Goal: Task Accomplishment & Management: Complete application form

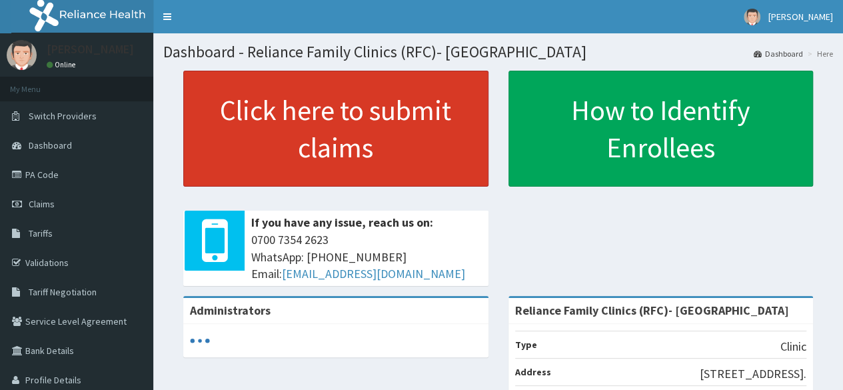
drag, startPoint x: 0, startPoint y: 0, endPoint x: 305, endPoint y: 134, distance: 333.5
click at [305, 134] on link "Click here to submit claims" at bounding box center [335, 129] width 305 height 116
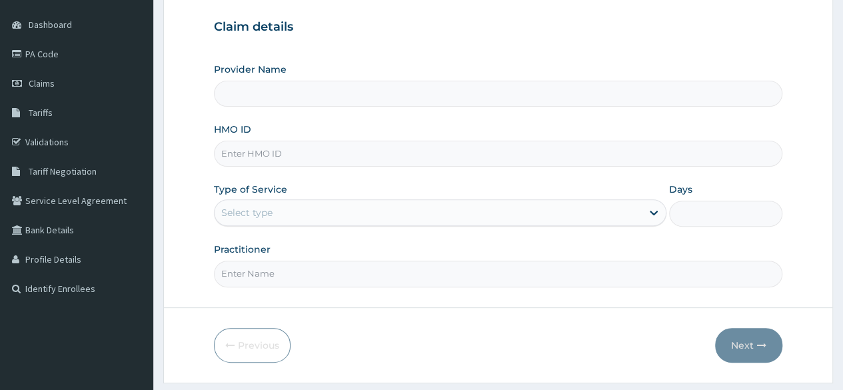
scroll to position [133, 0]
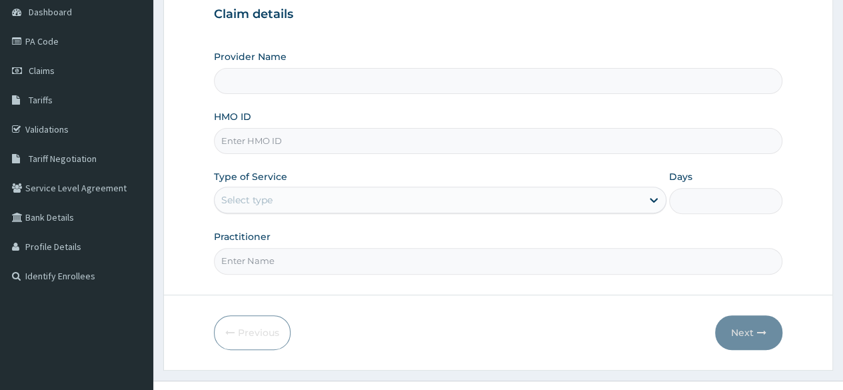
click at [316, 144] on input "HMO ID" at bounding box center [498, 141] width 569 height 26
paste input "JSS/10177/A"
type input "JSS/10177/A"
click at [328, 205] on div "Select type" at bounding box center [428, 199] width 427 height 21
click at [324, 195] on div "Select type" at bounding box center [428, 199] width 427 height 21
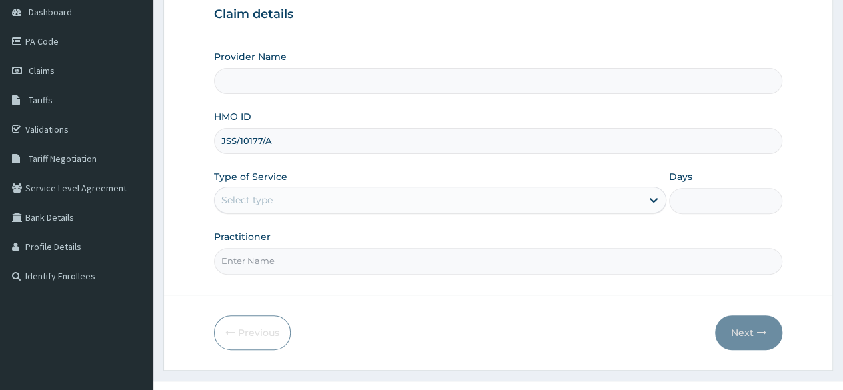
click at [324, 195] on div "Select type" at bounding box center [428, 199] width 427 height 21
click at [303, 264] on input "Practitioner" at bounding box center [498, 261] width 569 height 26
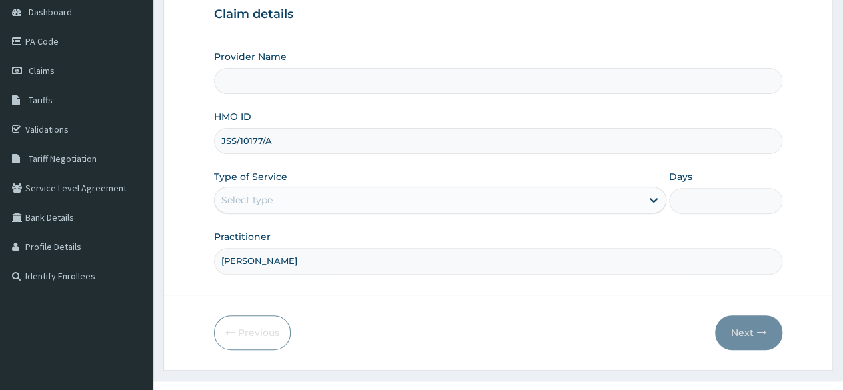
type input "[PERSON_NAME]"
click at [374, 206] on div "Select type" at bounding box center [428, 199] width 427 height 21
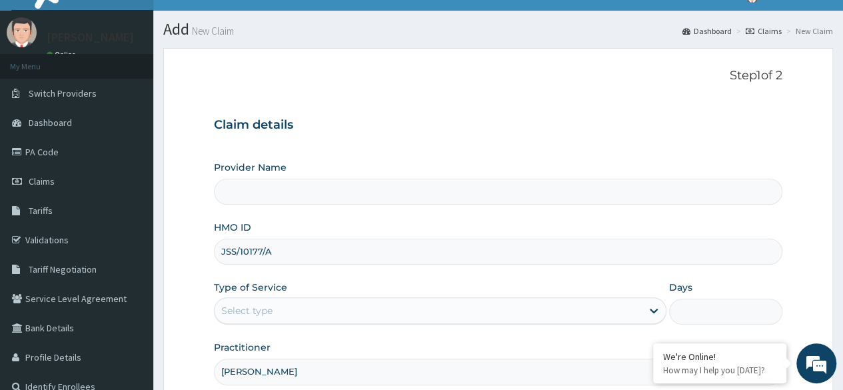
scroll to position [0, 0]
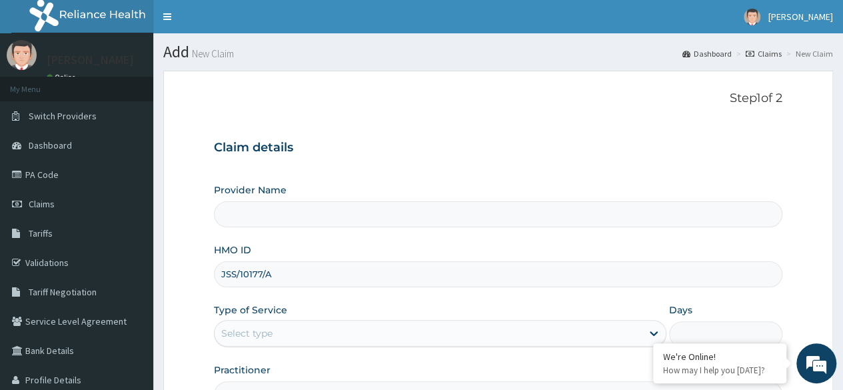
type input "Reliance Family Clinics (RFC)- [GEOGRAPHIC_DATA]"
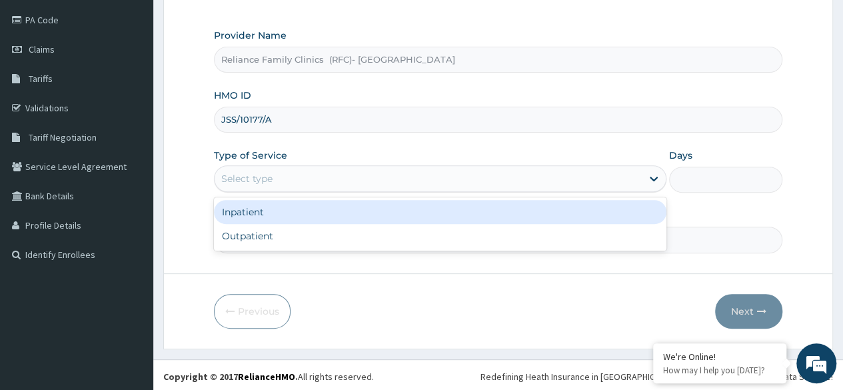
click at [359, 166] on div "Select type" at bounding box center [440, 178] width 453 height 27
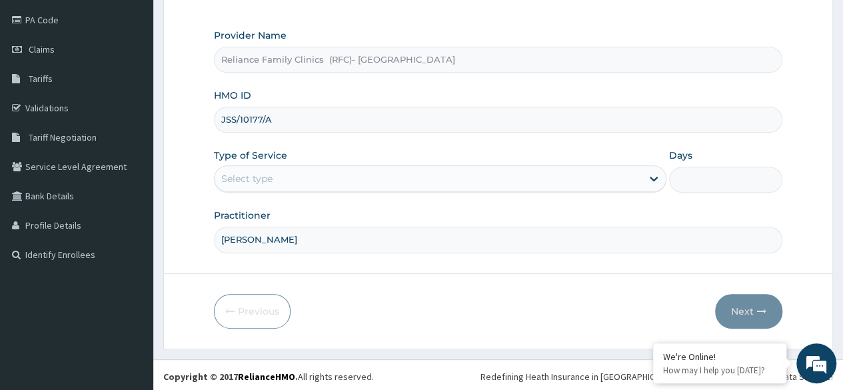
click at [337, 250] on input "[PERSON_NAME]" at bounding box center [498, 240] width 569 height 26
click at [349, 184] on div "Select type" at bounding box center [428, 178] width 427 height 21
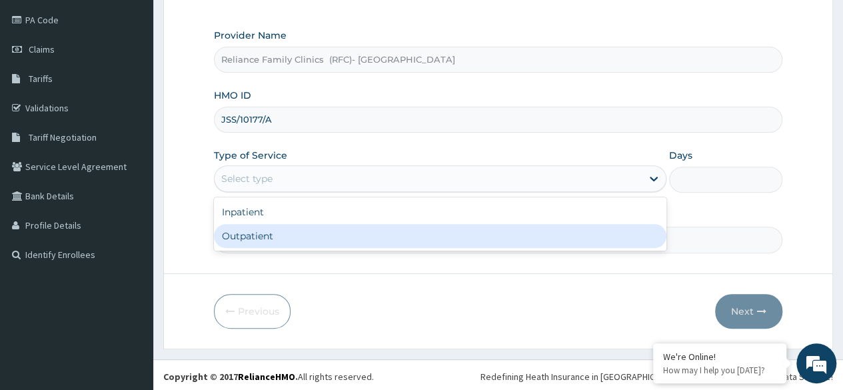
click at [357, 225] on div "Outpatient" at bounding box center [440, 236] width 453 height 24
type input "1"
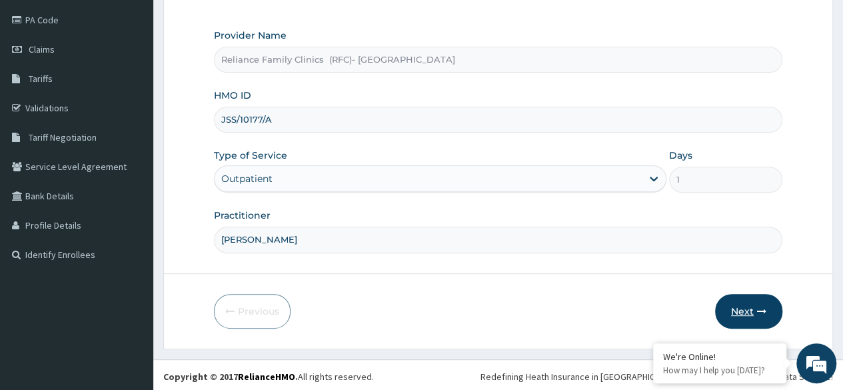
click at [764, 299] on button "Next" at bounding box center [748, 311] width 67 height 35
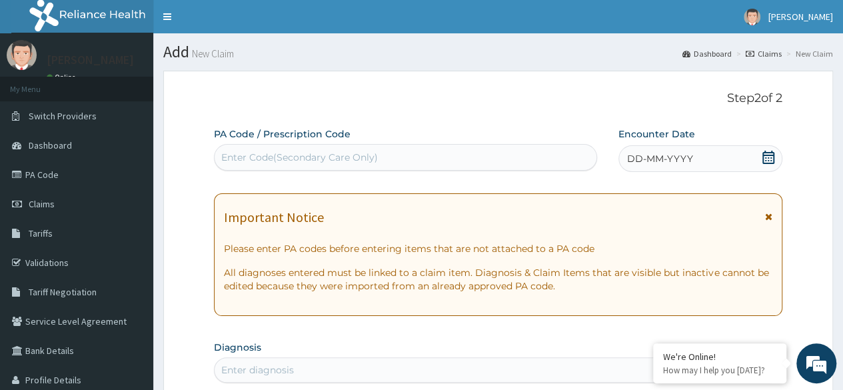
click at [767, 160] on icon at bounding box center [768, 157] width 13 height 13
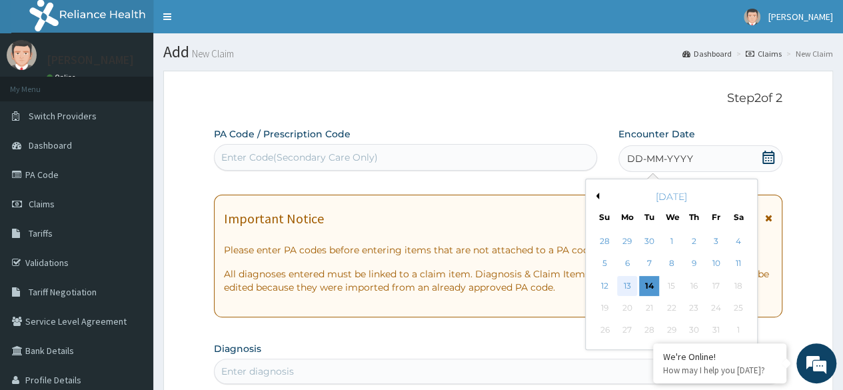
click at [623, 284] on div "13" at bounding box center [627, 286] width 20 height 20
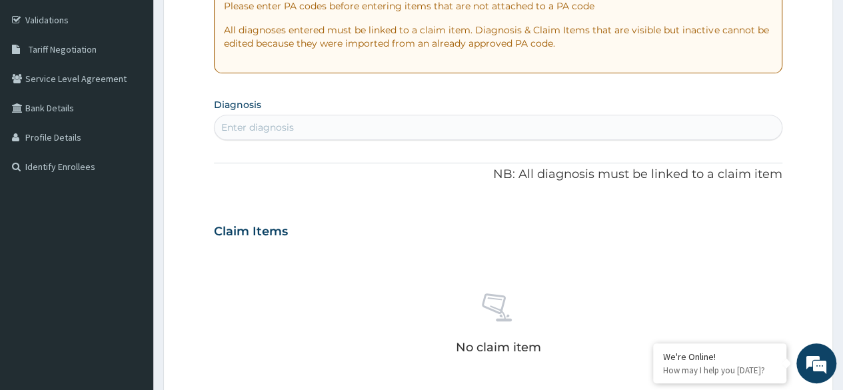
scroll to position [267, 0]
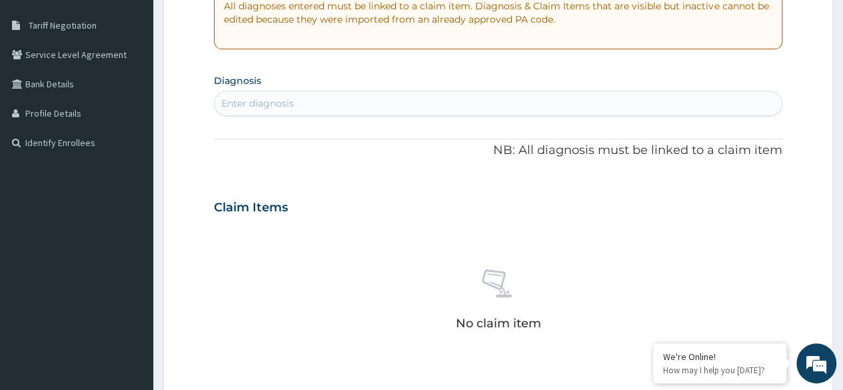
click at [298, 86] on section "Diagnosis Enter diagnosis" at bounding box center [498, 93] width 569 height 45
click at [298, 98] on div "Enter diagnosis" at bounding box center [498, 103] width 567 height 21
type input "knee pain"
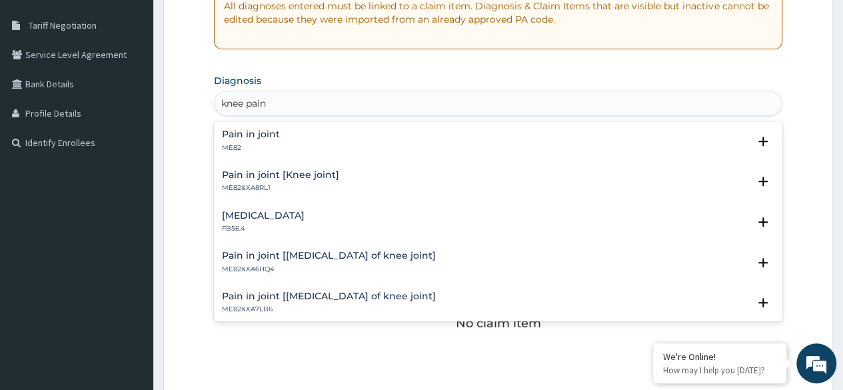
click at [313, 146] on div "Pain in joint ME82" at bounding box center [498, 140] width 553 height 23
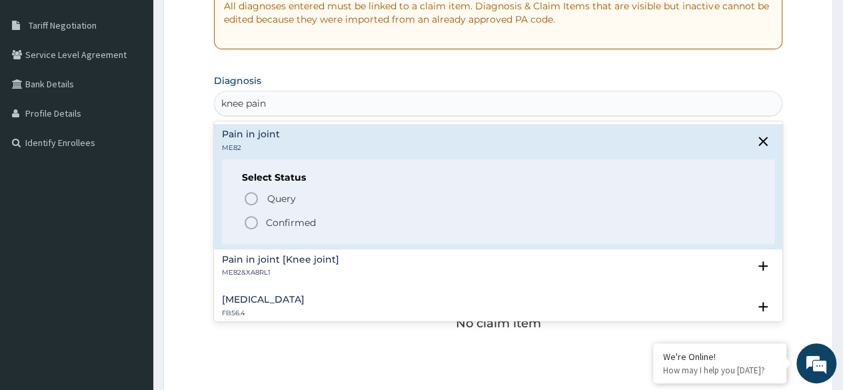
click at [313, 221] on p "Confirmed" at bounding box center [291, 222] width 50 height 13
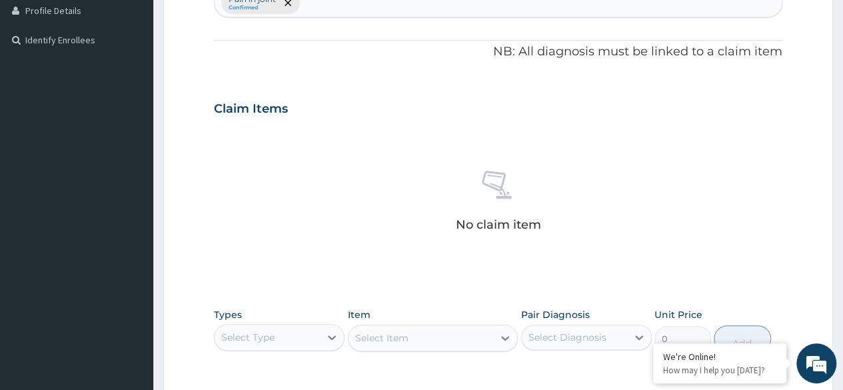
scroll to position [533, 0]
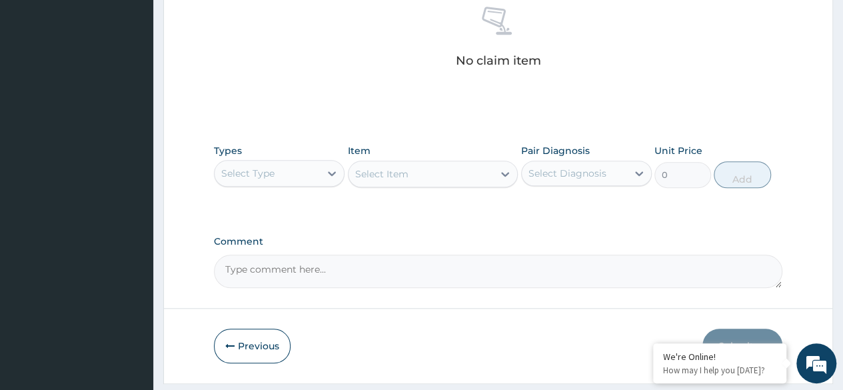
click at [281, 177] on div "Select Type" at bounding box center [267, 173] width 105 height 21
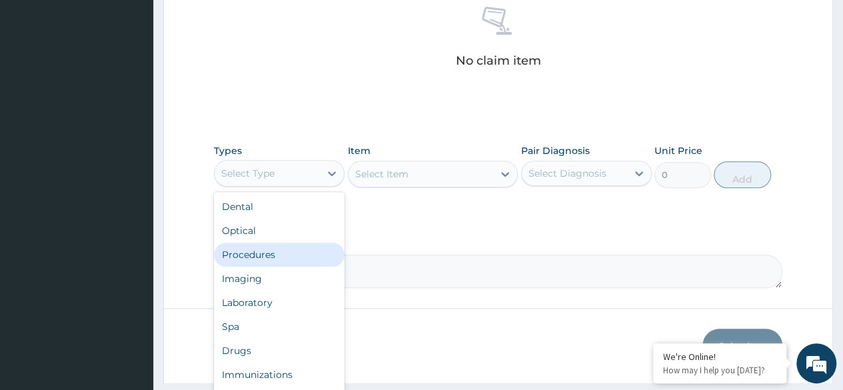
click at [287, 251] on div "Procedures" at bounding box center [279, 255] width 131 height 24
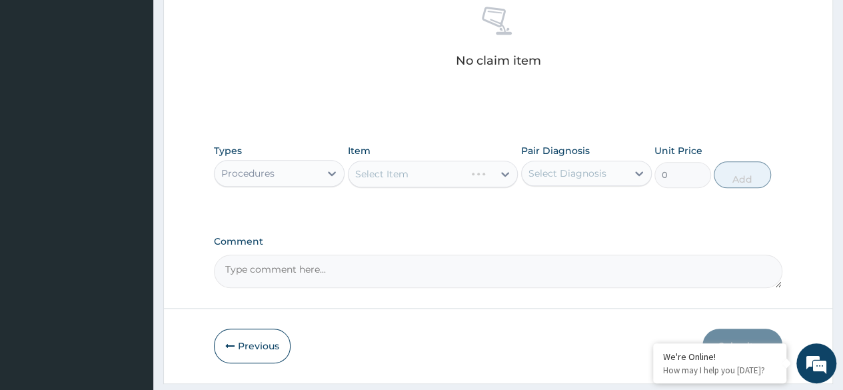
click at [574, 167] on div "Select Diagnosis" at bounding box center [568, 173] width 78 height 13
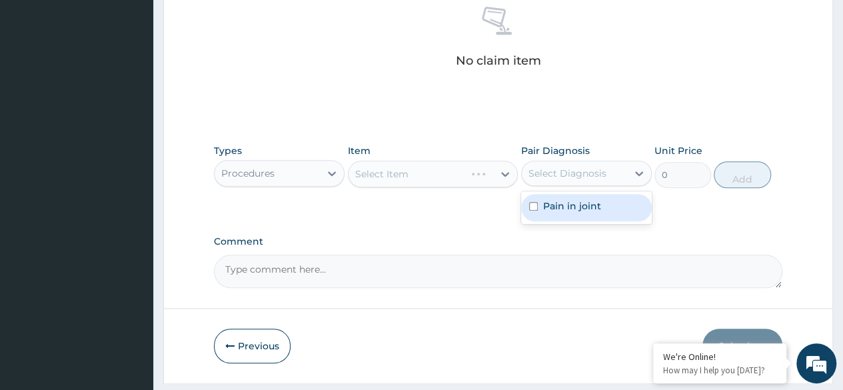
click at [579, 202] on label "Pain in joint" at bounding box center [572, 205] width 58 height 13
checkbox input "true"
click at [425, 236] on label "Comment" at bounding box center [498, 241] width 569 height 11
click at [425, 255] on textarea "Comment" at bounding box center [498, 271] width 569 height 33
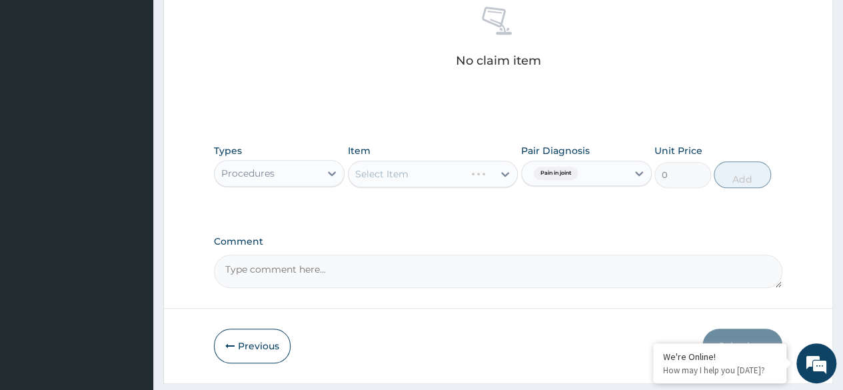
scroll to position [569, 0]
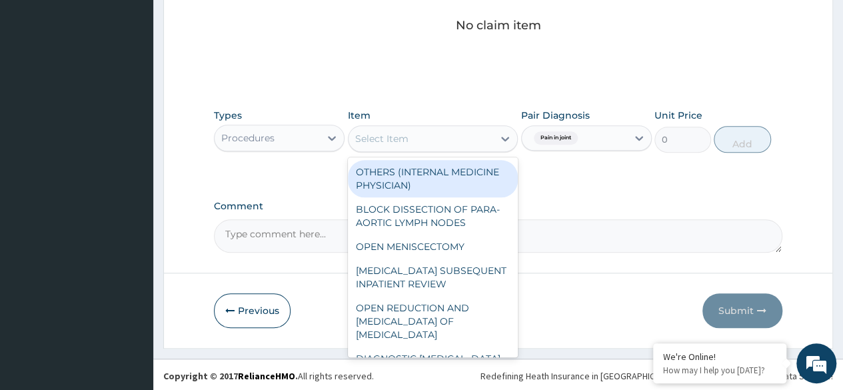
click at [407, 125] on div "Select Item" at bounding box center [433, 138] width 171 height 27
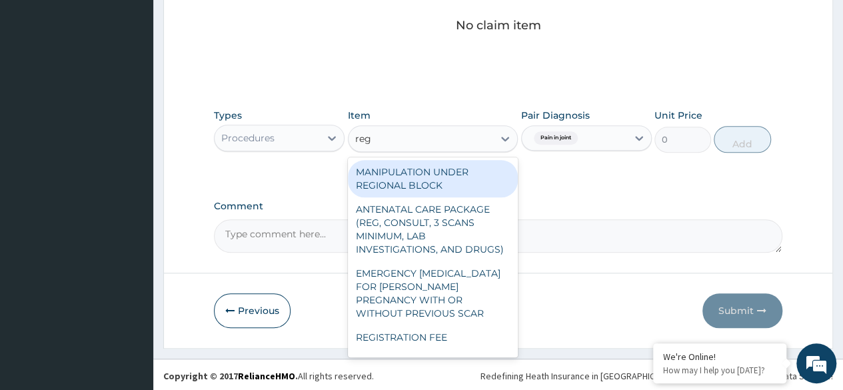
type input "regi"
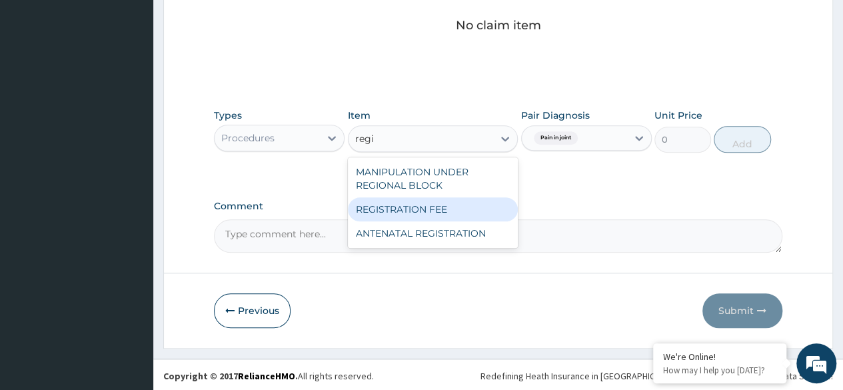
click at [427, 210] on div "REGISTRATION FEE" at bounding box center [433, 209] width 171 height 24
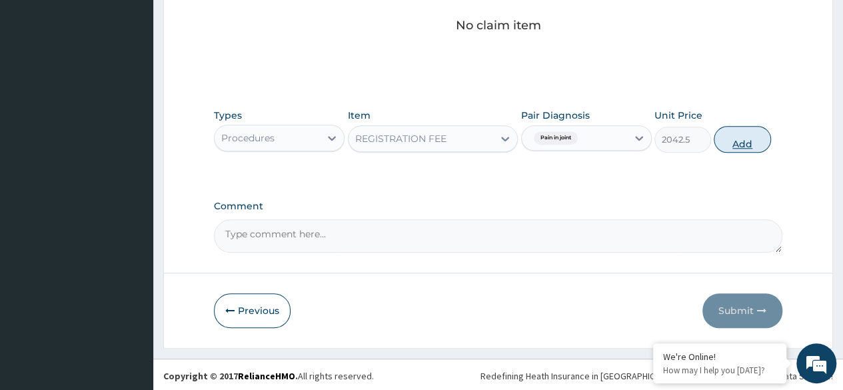
click at [757, 143] on button "Add" at bounding box center [742, 139] width 57 height 27
type input "0"
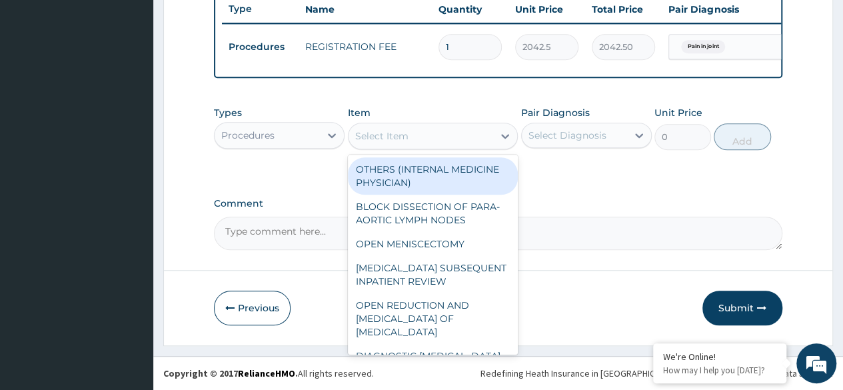
click at [417, 141] on div "Select Item" at bounding box center [421, 135] width 145 height 21
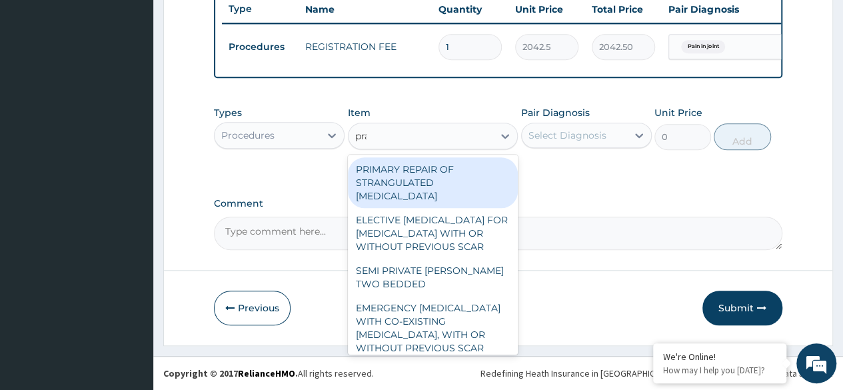
type input "prac"
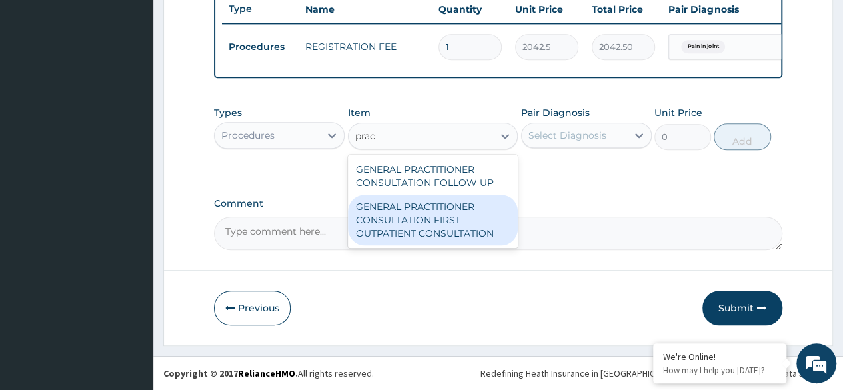
click at [438, 231] on div "GENERAL PRACTITIONER CONSULTATION FIRST OUTPATIENT CONSULTATION" at bounding box center [433, 220] width 171 height 51
type input "3370.125"
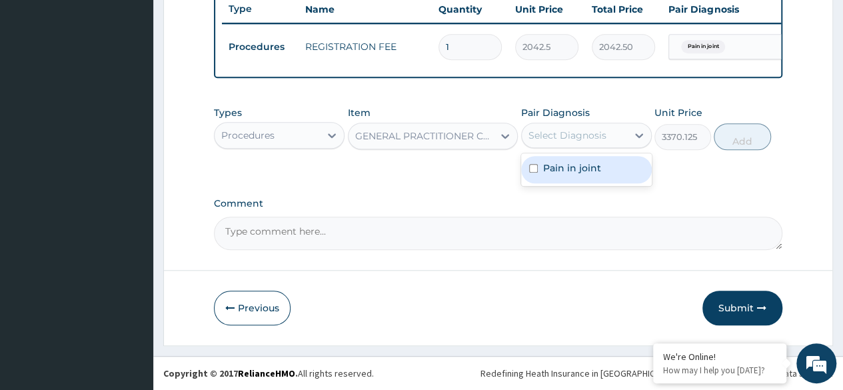
click at [580, 134] on div "Select Diagnosis" at bounding box center [568, 135] width 78 height 13
click at [580, 170] on label "Pain in joint" at bounding box center [572, 167] width 58 height 13
checkbox input "true"
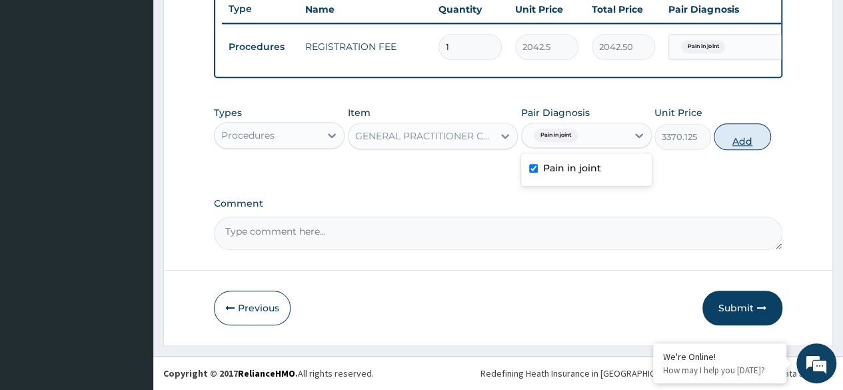
click at [729, 143] on button "Add" at bounding box center [742, 136] width 57 height 27
type input "0"
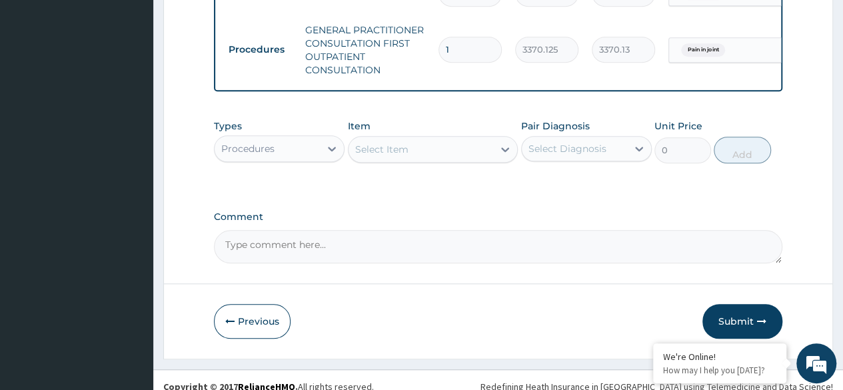
scroll to position [583, 0]
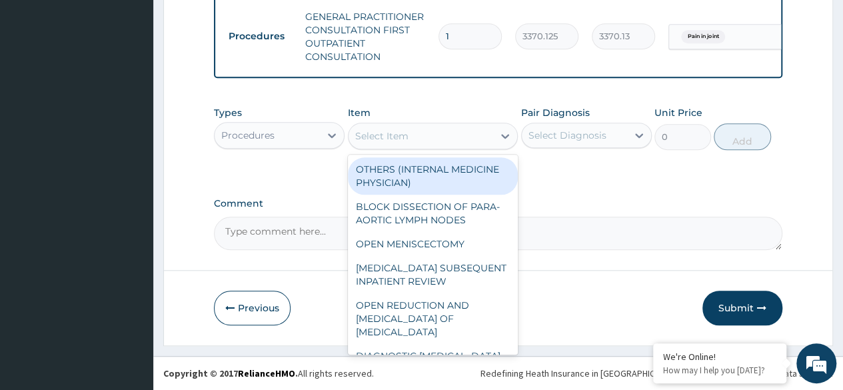
click at [431, 131] on div "Select Item" at bounding box center [421, 135] width 145 height 21
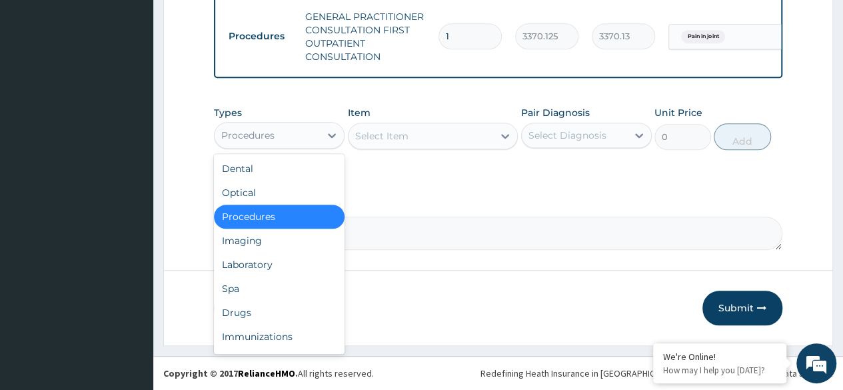
click at [247, 139] on div "Procedures" at bounding box center [247, 135] width 53 height 13
click at [262, 270] on div "Laboratory" at bounding box center [279, 265] width 131 height 24
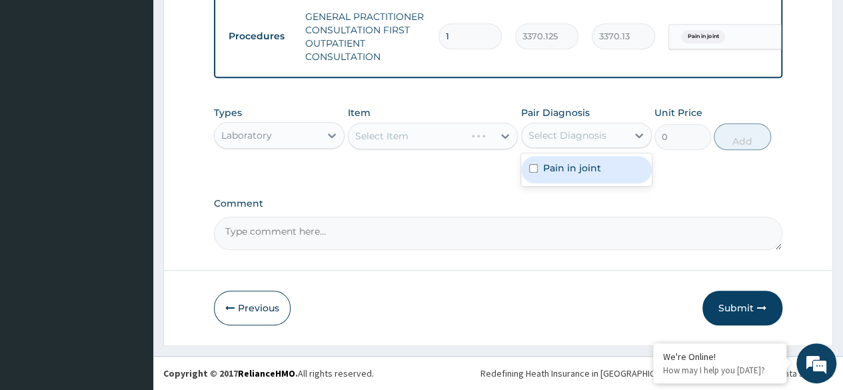
click at [601, 141] on div "Select Diagnosis" at bounding box center [568, 135] width 78 height 13
click at [597, 155] on div "Pain in joint" at bounding box center [586, 169] width 131 height 33
click at [593, 159] on div "Pain in joint" at bounding box center [586, 169] width 131 height 27
checkbox input "true"
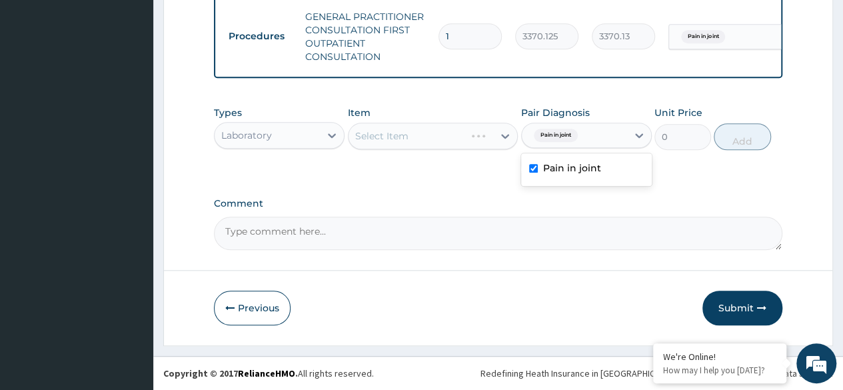
click at [416, 135] on div "Select Item" at bounding box center [433, 136] width 171 height 27
click at [417, 138] on div "Select Item" at bounding box center [433, 136] width 171 height 27
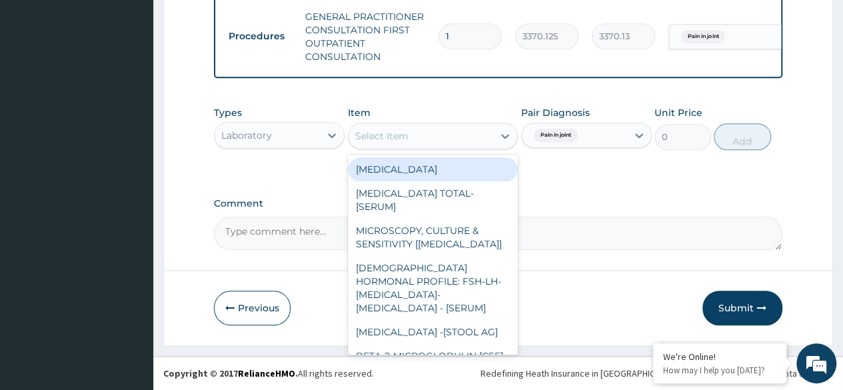
click at [464, 137] on div "Select Item" at bounding box center [421, 135] width 145 height 21
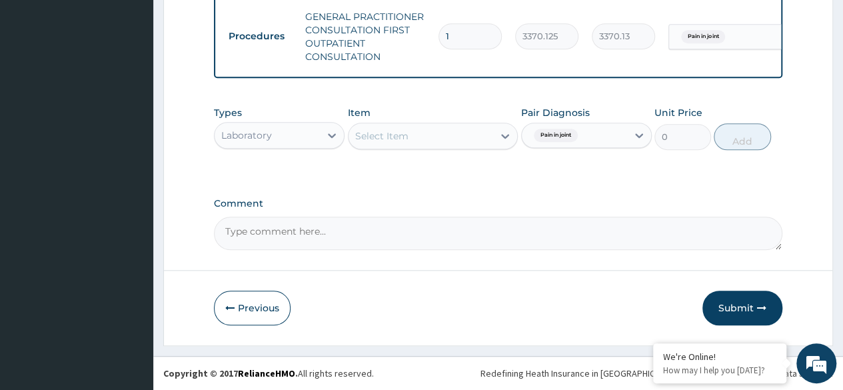
click at [246, 147] on div "Laboratory" at bounding box center [279, 135] width 131 height 27
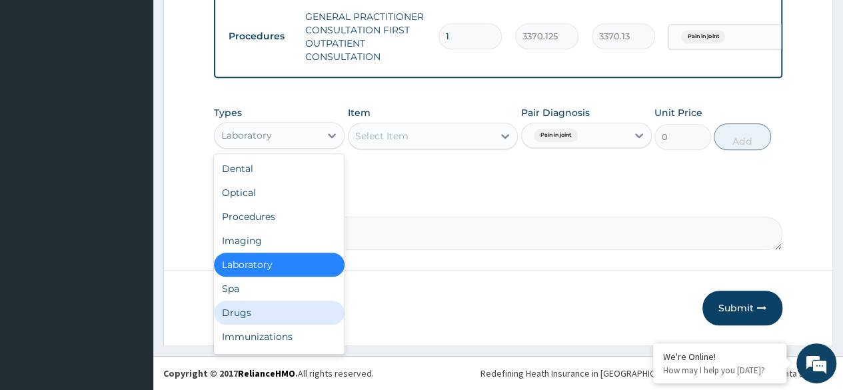
click at [281, 315] on div "Drugs" at bounding box center [279, 313] width 131 height 24
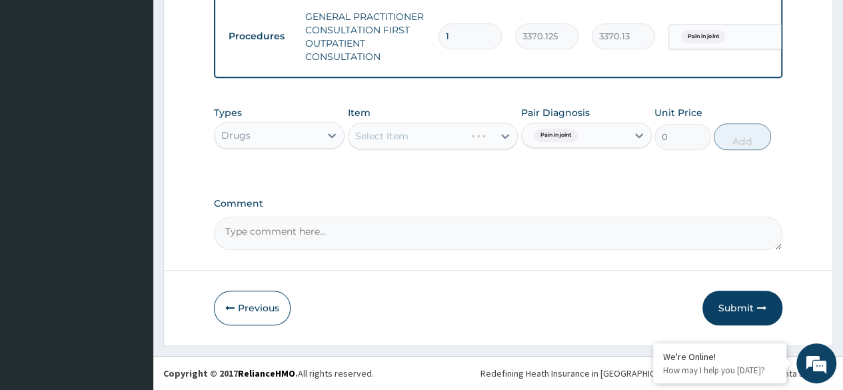
click at [430, 135] on div "Select Item" at bounding box center [433, 136] width 171 height 27
click at [431, 131] on div "Select Item" at bounding box center [433, 136] width 171 height 27
click at [422, 143] on div "Select Item" at bounding box center [433, 136] width 171 height 27
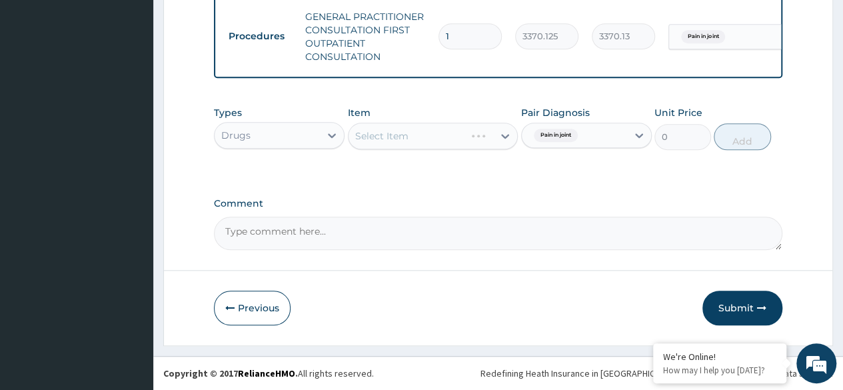
click at [422, 143] on div "Select Item" at bounding box center [433, 136] width 171 height 27
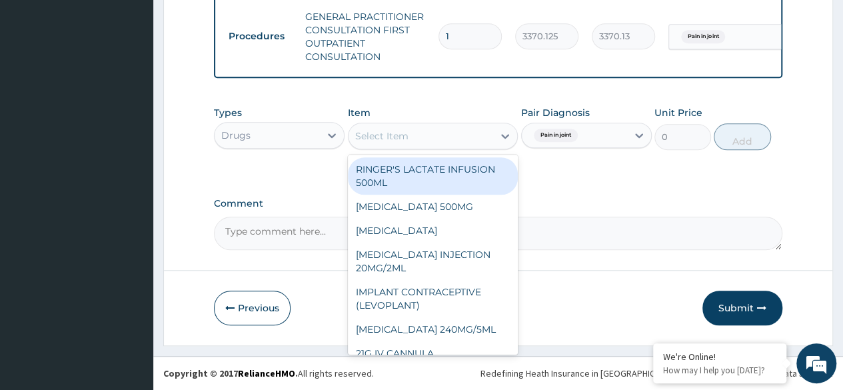
click at [435, 149] on div "Select Item" at bounding box center [433, 136] width 171 height 27
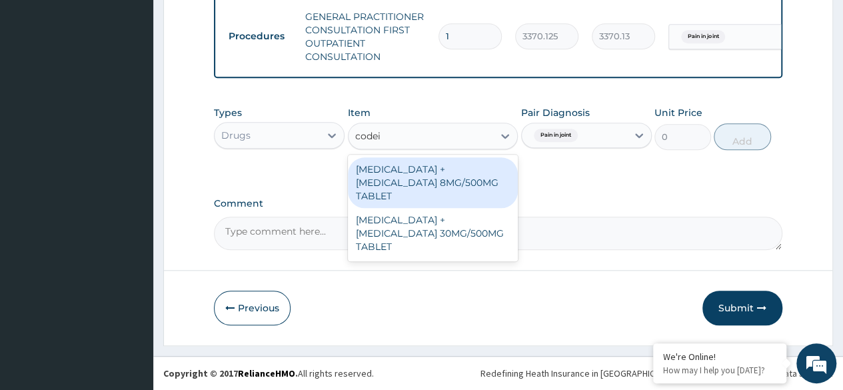
type input "codein"
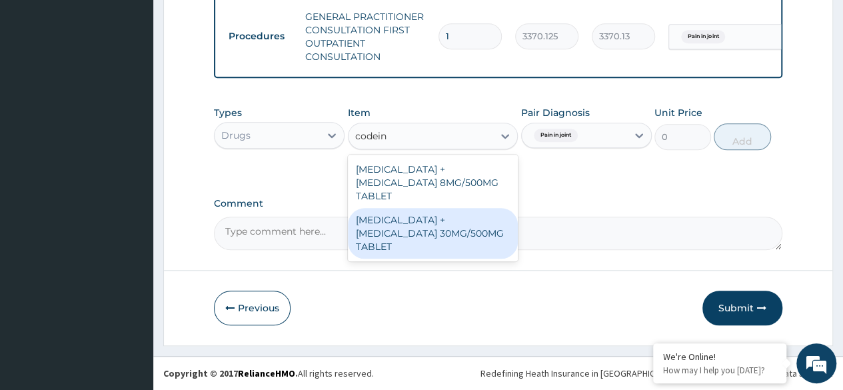
click at [443, 213] on div "PARACETAMOL + CODEINE 30MG/500MG TABLET" at bounding box center [433, 233] width 171 height 51
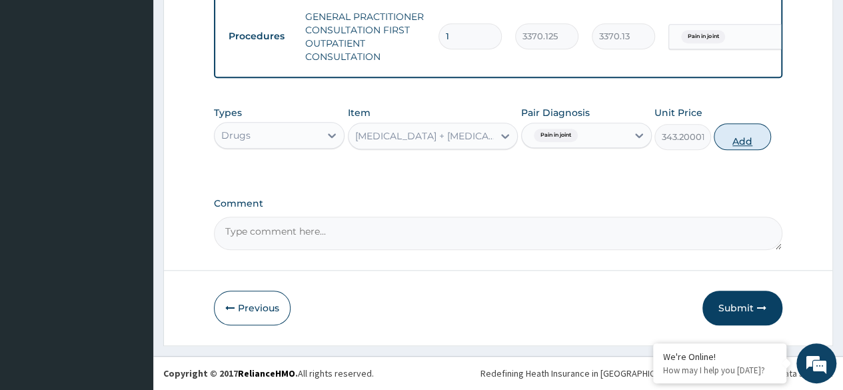
click at [735, 144] on button "Add" at bounding box center [742, 136] width 57 height 27
type input "0"
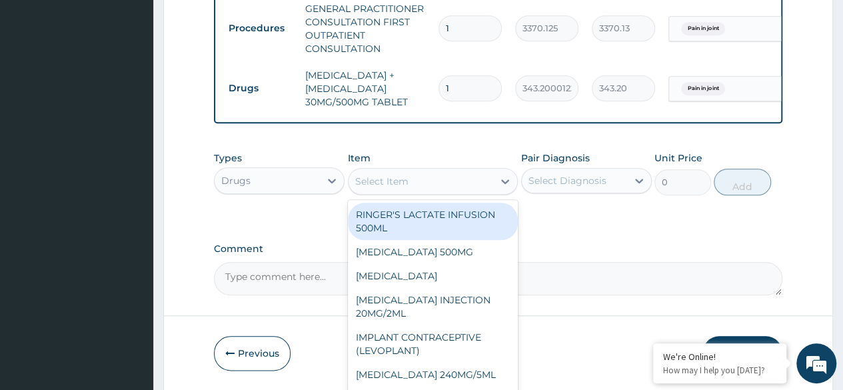
click at [412, 185] on div "Select Item" at bounding box center [421, 181] width 145 height 21
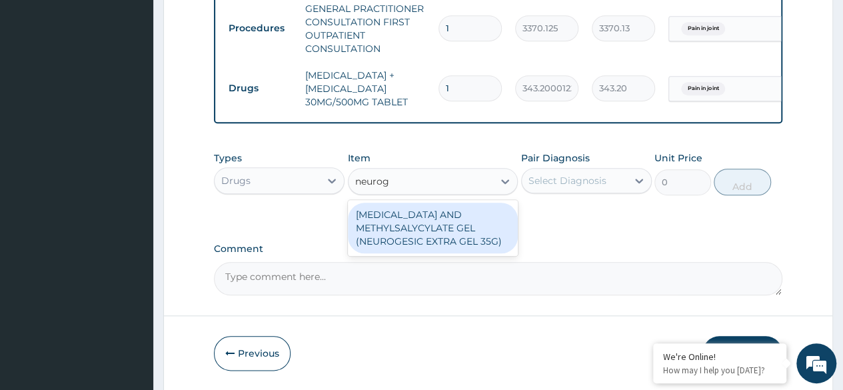
type input "neuroge"
click at [440, 247] on div "DICLOFENAC AND METHYLSALYCYLATE GEL (NEUROGESIC EXTRA GEL 35G)" at bounding box center [433, 228] width 171 height 51
type input "1956"
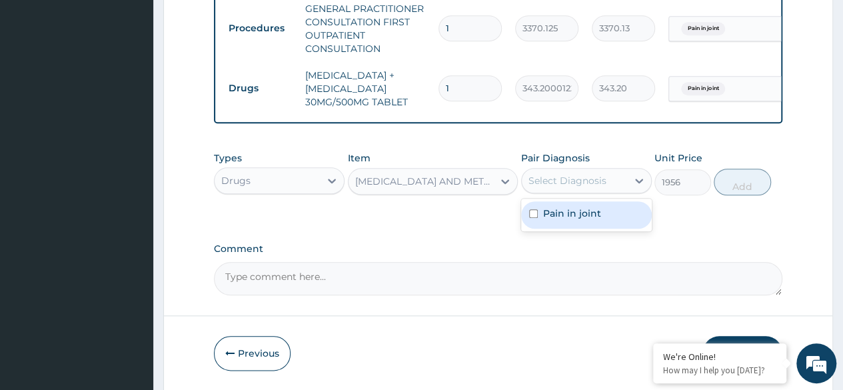
click at [595, 191] on div "Select Diagnosis" at bounding box center [574, 180] width 105 height 21
click at [587, 219] on label "Pain in joint" at bounding box center [572, 213] width 58 height 13
checkbox input "true"
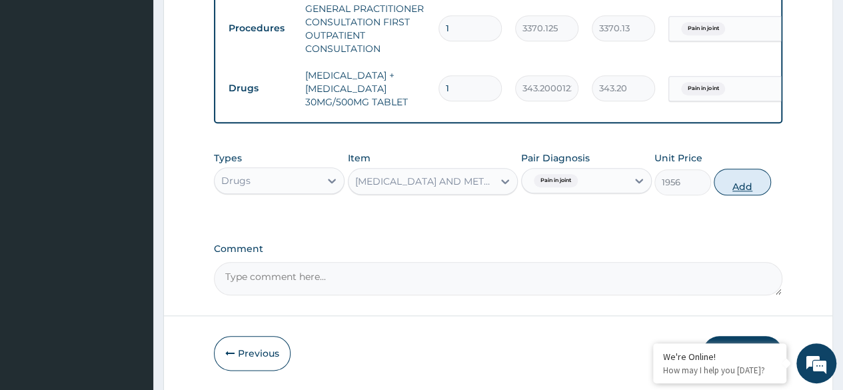
click at [749, 195] on button "Add" at bounding box center [742, 182] width 57 height 27
type input "0"
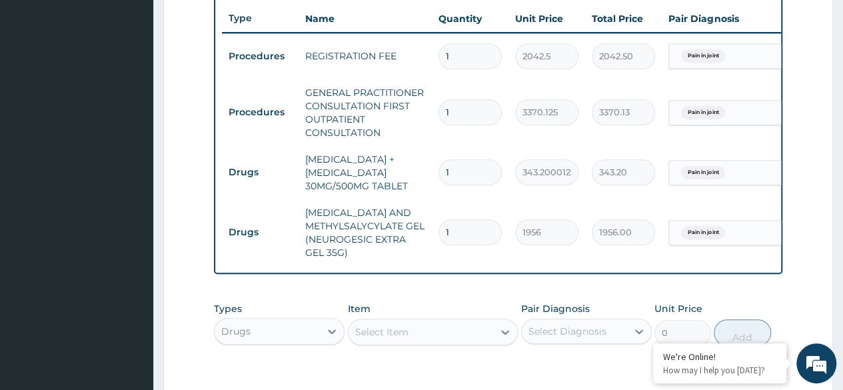
scroll to position [516, 0]
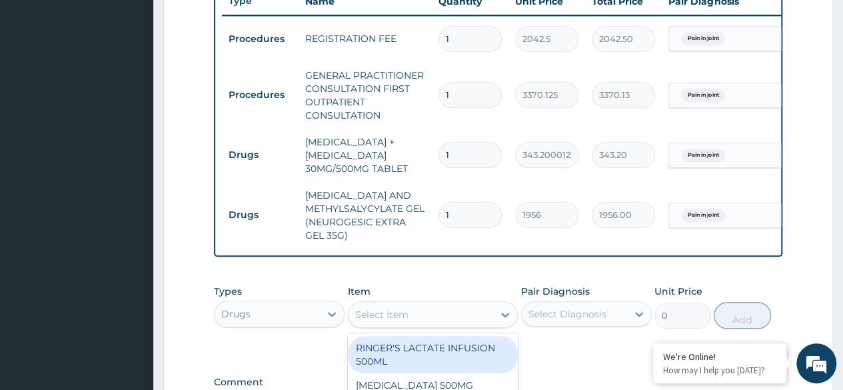
click at [425, 317] on div "Select Item" at bounding box center [421, 314] width 145 height 21
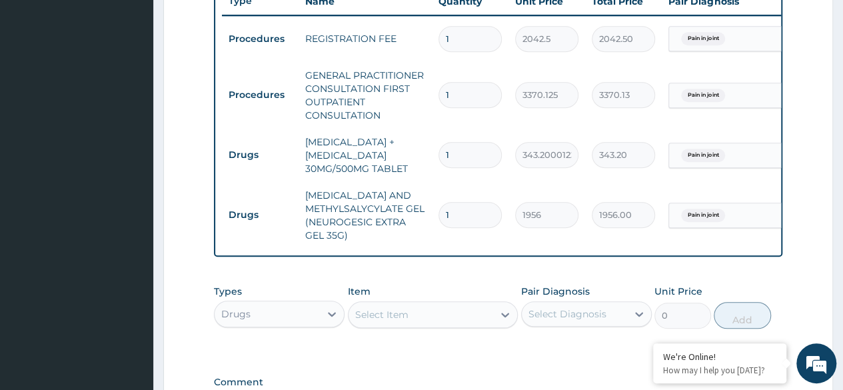
click at [468, 159] on input "1" at bounding box center [470, 155] width 63 height 26
type input "10"
type input "3432.00"
type input "10"
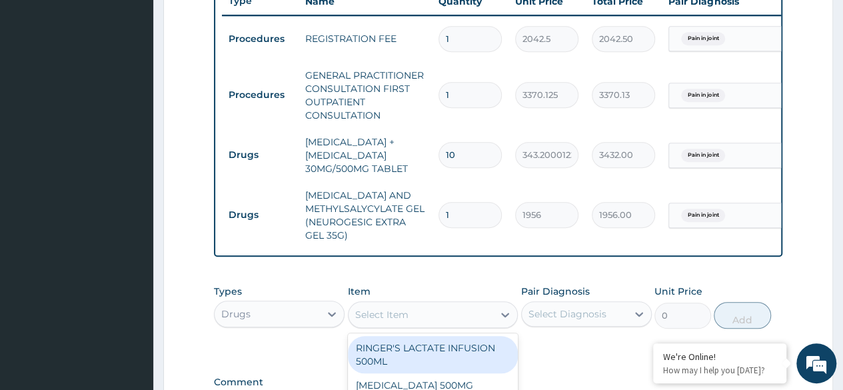
click at [450, 322] on div "Select Item" at bounding box center [421, 314] width 145 height 21
click at [316, 315] on div "Drugs" at bounding box center [267, 313] width 105 height 21
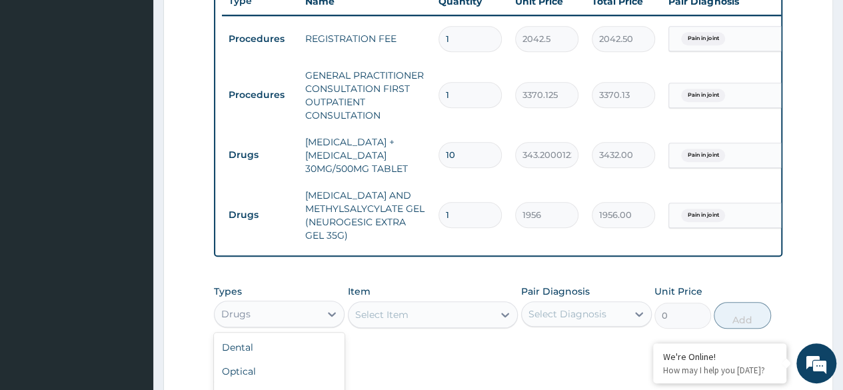
click at [429, 325] on div "Select Item" at bounding box center [421, 314] width 145 height 21
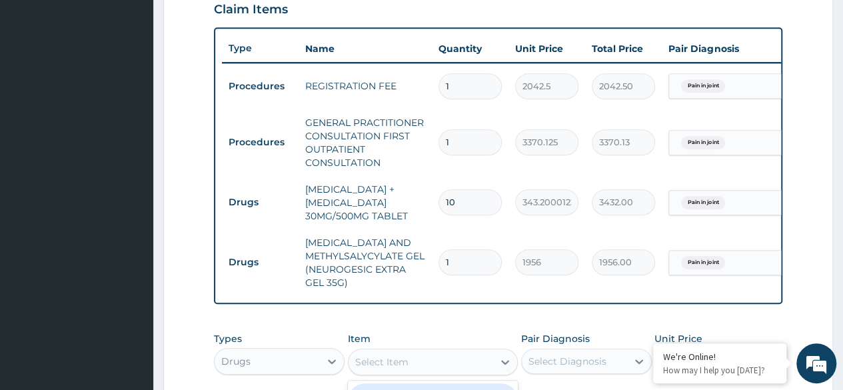
scroll to position [449, 0]
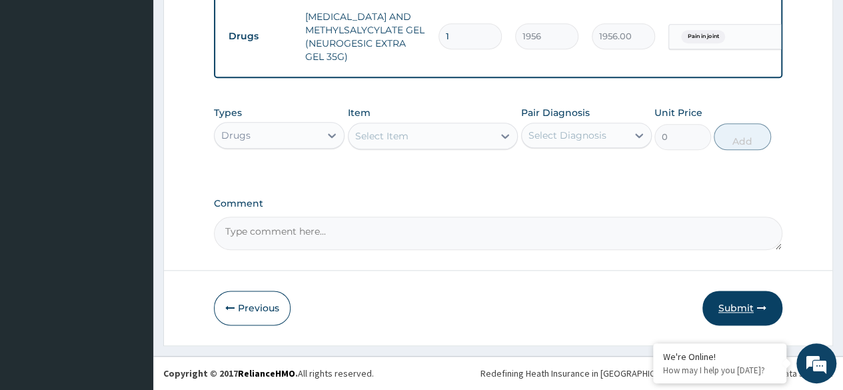
click at [723, 309] on button "Submit" at bounding box center [743, 308] width 80 height 35
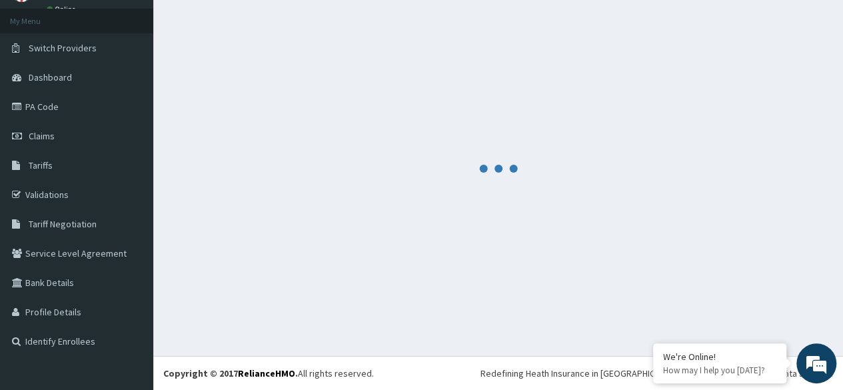
scroll to position [67, 0]
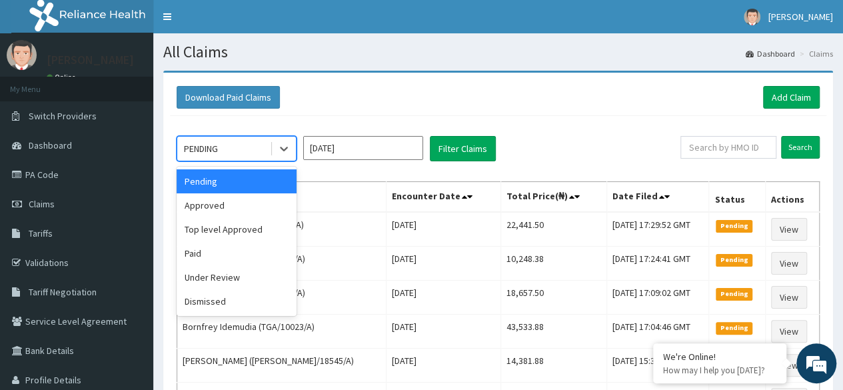
click at [237, 146] on div "PENDING" at bounding box center [223, 148] width 93 height 21
click at [231, 201] on div "Approved" at bounding box center [237, 205] width 120 height 24
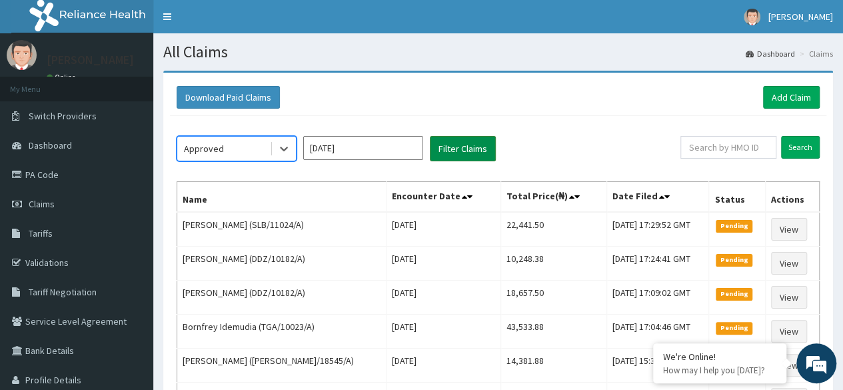
click at [440, 153] on button "Filter Claims" at bounding box center [463, 148] width 66 height 25
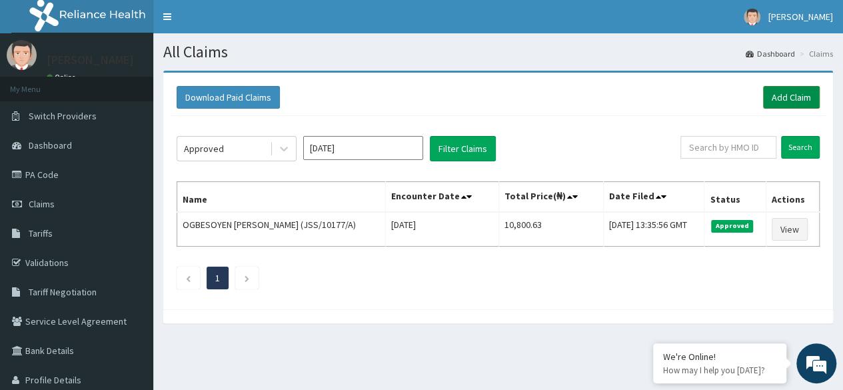
click at [776, 101] on link "Add Claim" at bounding box center [791, 97] width 57 height 23
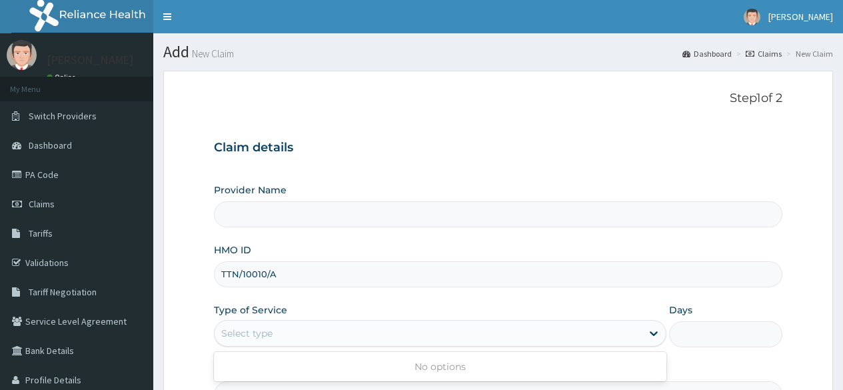
click at [323, 323] on div "Select type" at bounding box center [428, 333] width 427 height 21
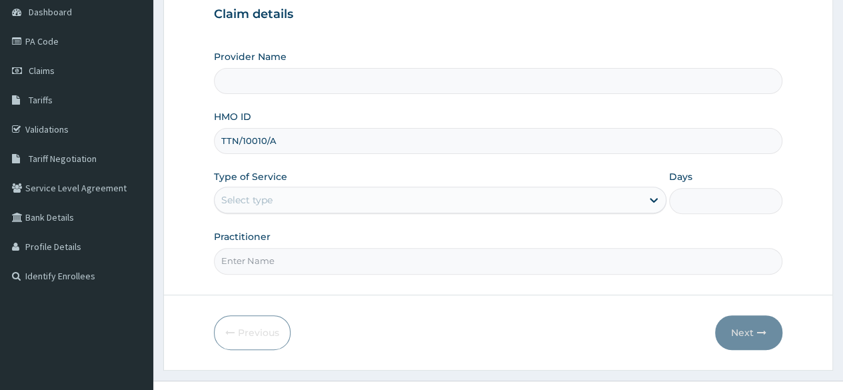
click at [316, 203] on div "Select type" at bounding box center [428, 199] width 427 height 21
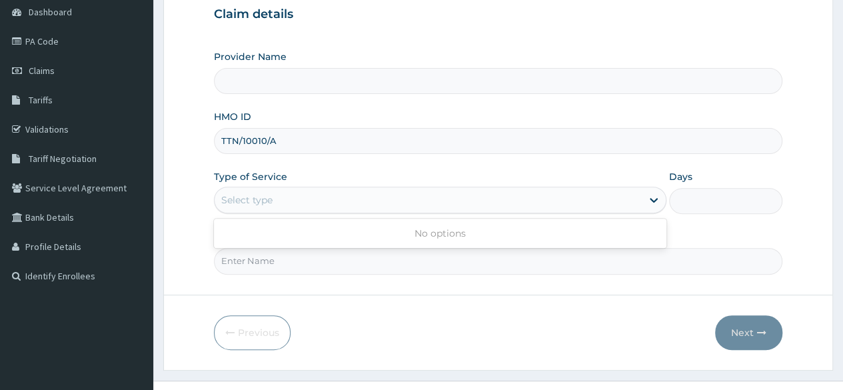
click at [316, 203] on div "Select type" at bounding box center [428, 199] width 427 height 21
click at [320, 203] on div "Select type" at bounding box center [428, 199] width 427 height 21
click at [292, 145] on input "TTN/10010/A" at bounding box center [498, 141] width 569 height 26
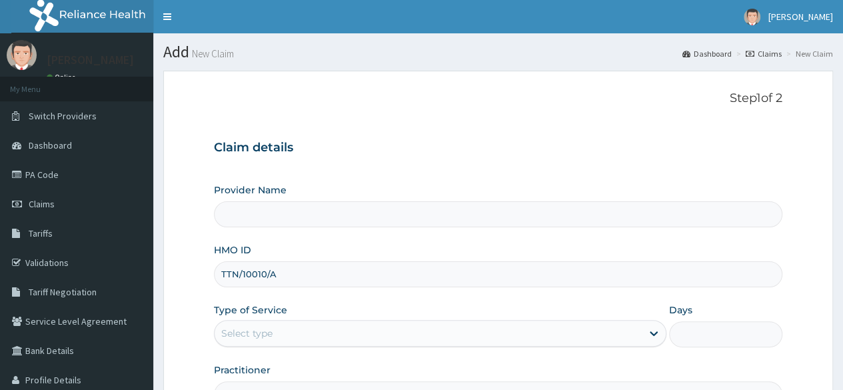
type input "Reliance Family Clinics (RFC)- [GEOGRAPHIC_DATA]"
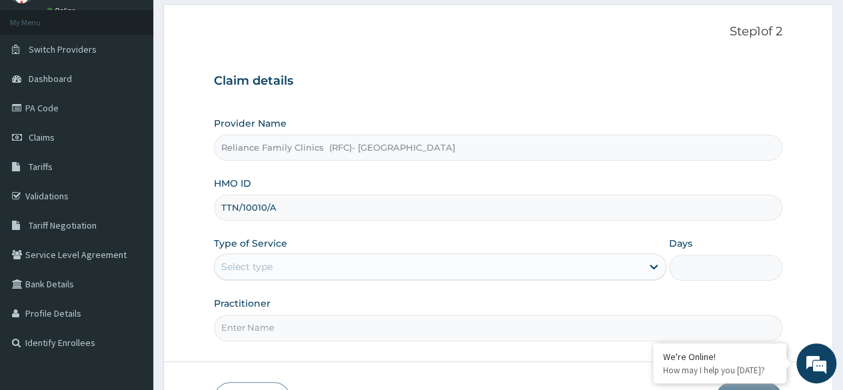
scroll to position [133, 0]
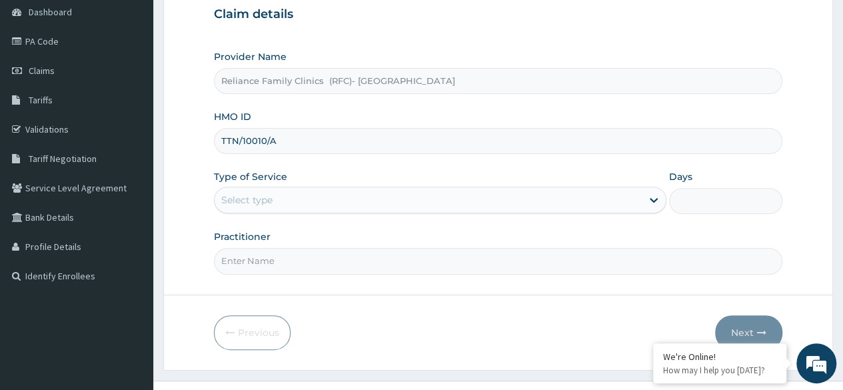
click at [303, 141] on input "TTN/10010/A" at bounding box center [498, 141] width 569 height 26
click at [312, 196] on div "Select type" at bounding box center [428, 199] width 427 height 21
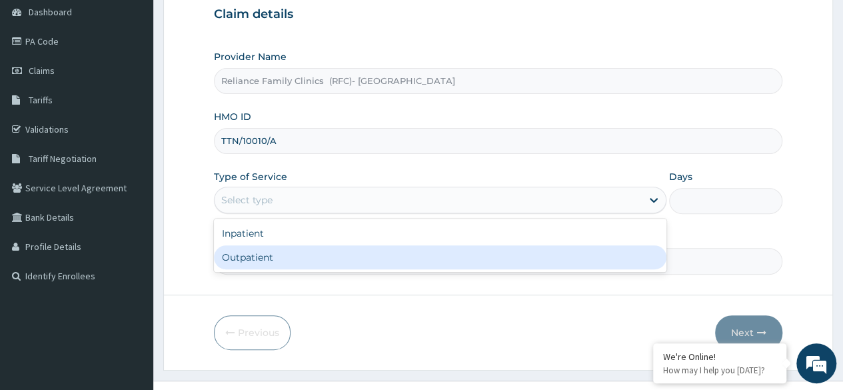
click at [311, 253] on div "Outpatient" at bounding box center [440, 257] width 453 height 24
type input "1"
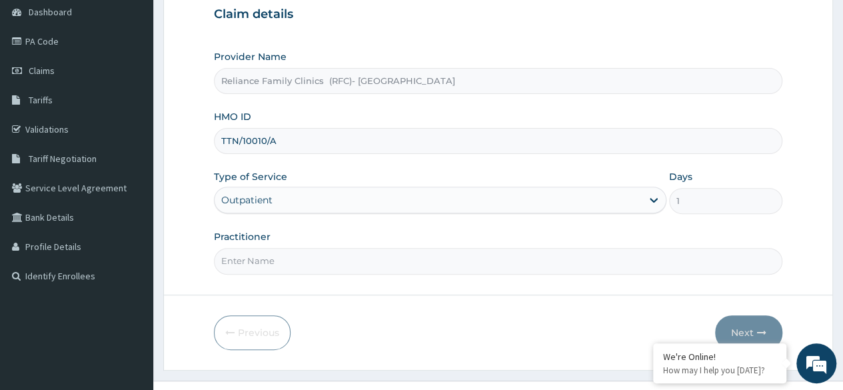
click at [311, 253] on input "Practitioner" at bounding box center [498, 261] width 569 height 26
type input "[PERSON_NAME]"
click at [756, 329] on button "Next" at bounding box center [748, 332] width 67 height 35
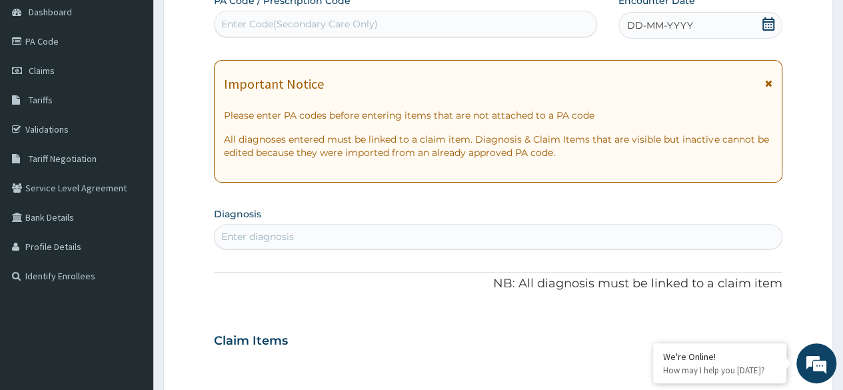
click at [765, 29] on icon at bounding box center [769, 23] width 12 height 13
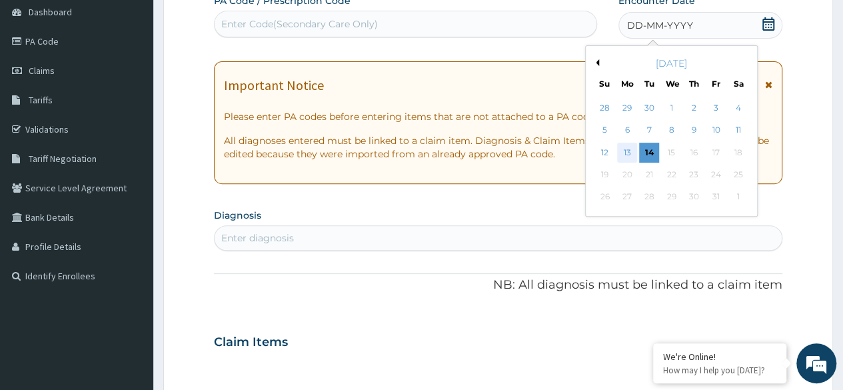
click at [623, 157] on div "13" at bounding box center [627, 153] width 20 height 20
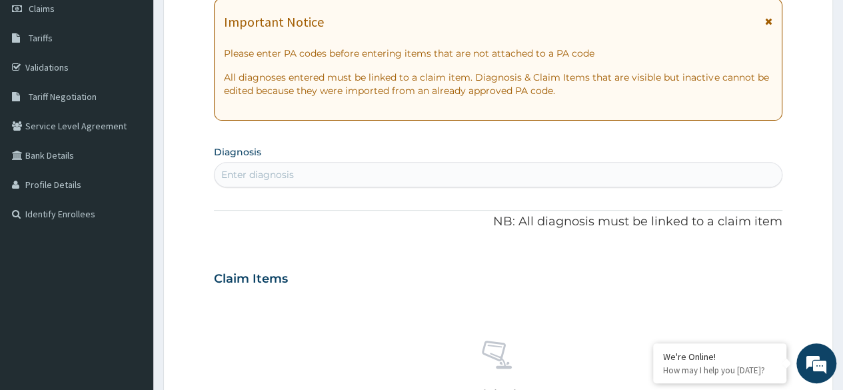
scroll to position [267, 0]
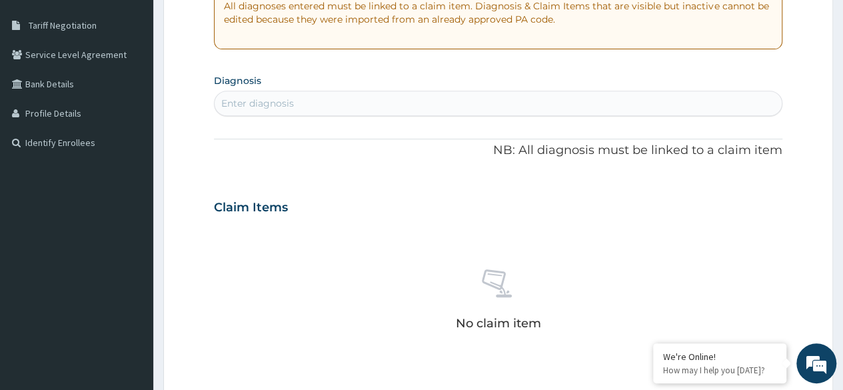
click at [324, 107] on div "Enter diagnosis" at bounding box center [498, 103] width 567 height 21
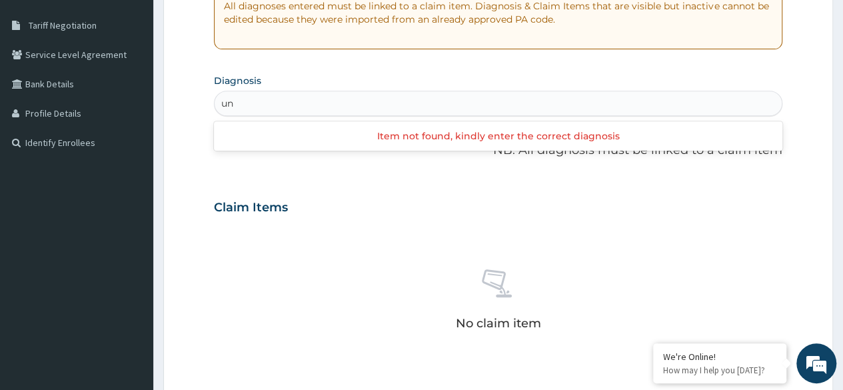
type input "u"
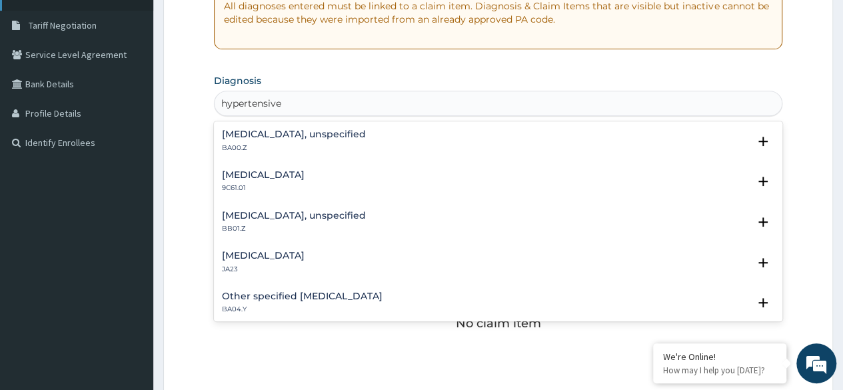
type input "hypertensive"
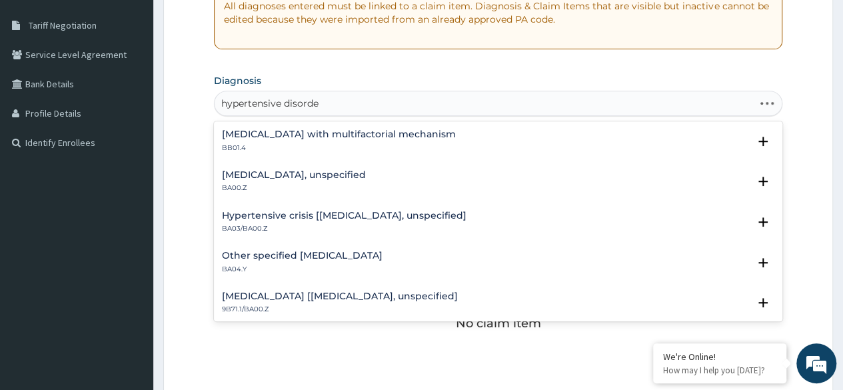
type input "hypertensive disorder"
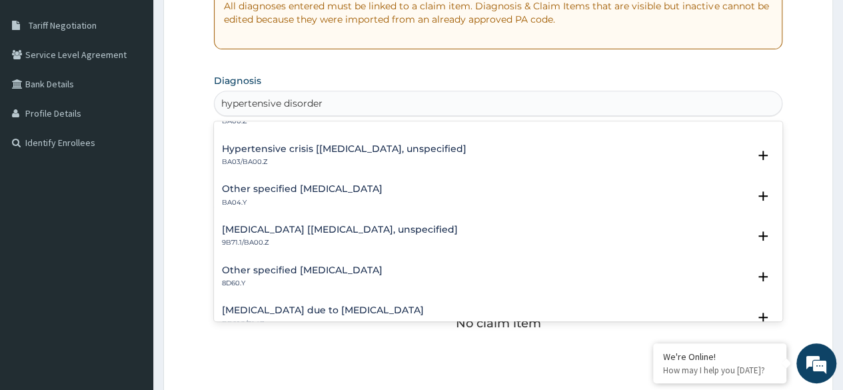
scroll to position [0, 0]
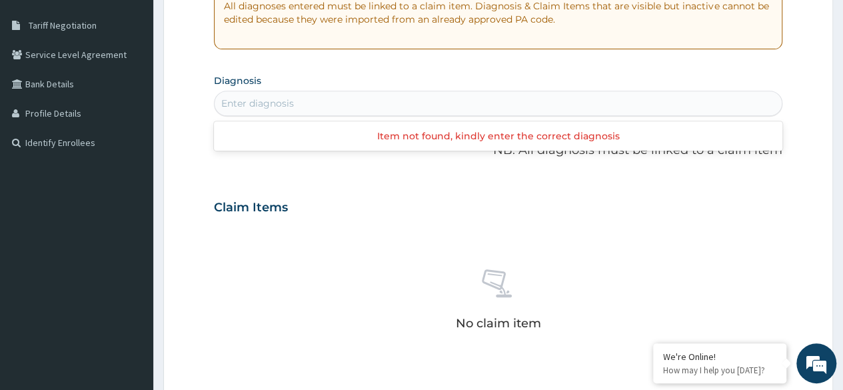
click at [339, 95] on div "Enter diagnosis" at bounding box center [498, 103] width 567 height 21
type input "[MEDICAL_DATA]"
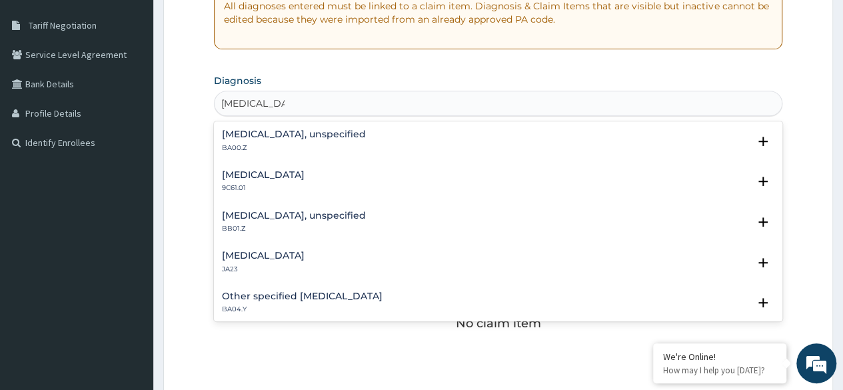
click at [335, 137] on h4 "[MEDICAL_DATA], unspecified" at bounding box center [294, 134] width 144 height 10
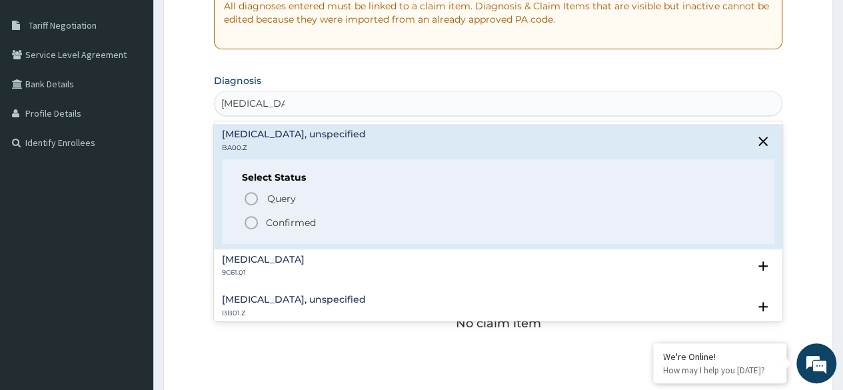
click at [307, 220] on p "Confirmed" at bounding box center [291, 222] width 50 height 13
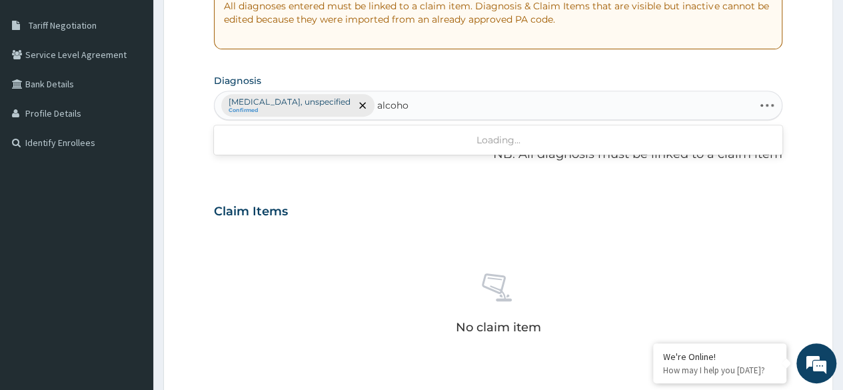
type input "alcohol"
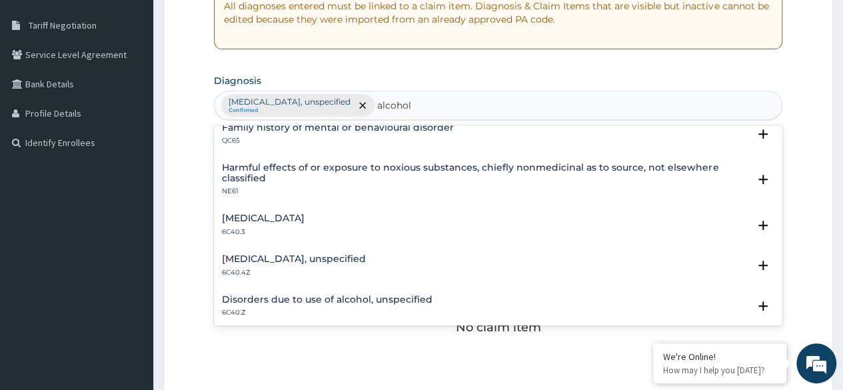
scroll to position [67, 0]
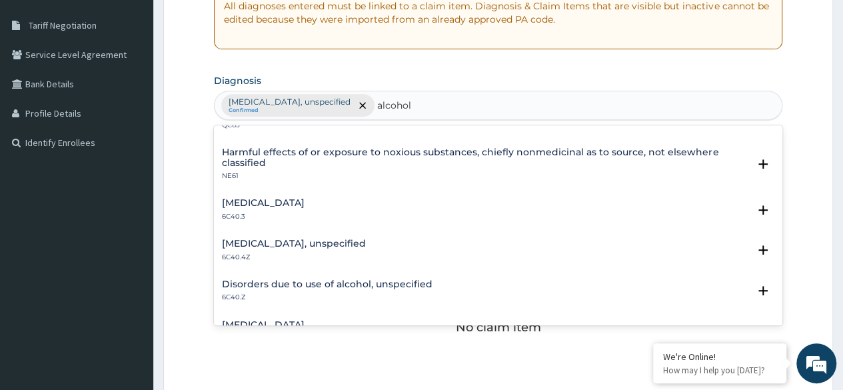
click at [329, 206] on div "[MEDICAL_DATA] 6C40.3" at bounding box center [498, 209] width 553 height 23
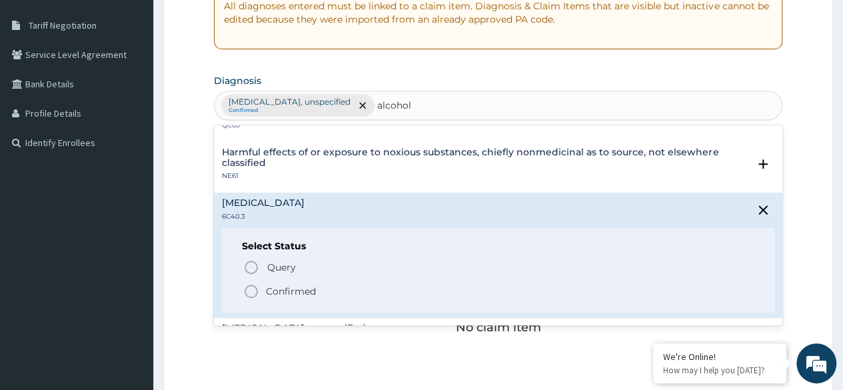
scroll to position [0, 0]
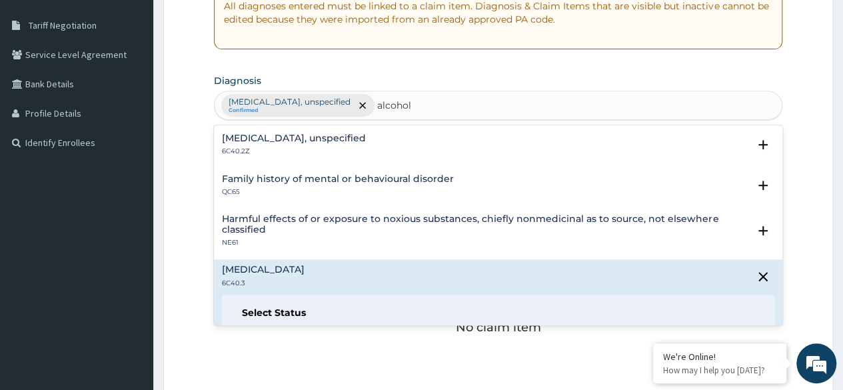
click at [342, 139] on h4 "[MEDICAL_DATA], unspecified" at bounding box center [294, 138] width 144 height 10
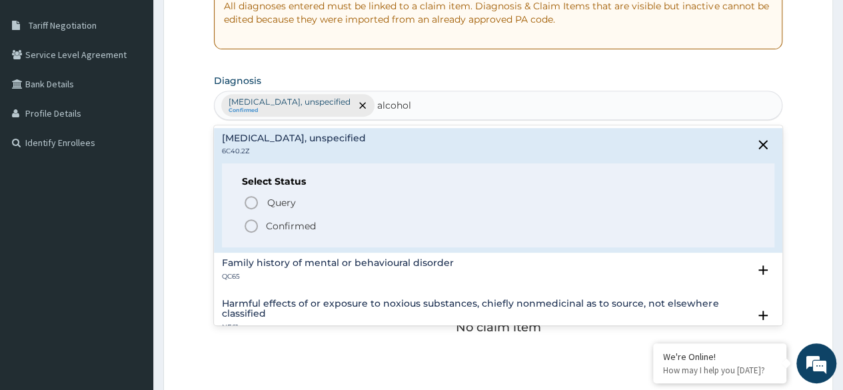
click at [299, 223] on p "Confirmed" at bounding box center [291, 225] width 50 height 13
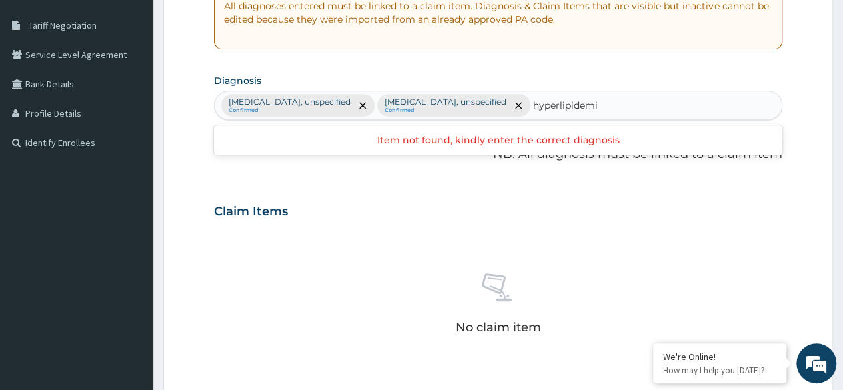
type input "[MEDICAL_DATA]"
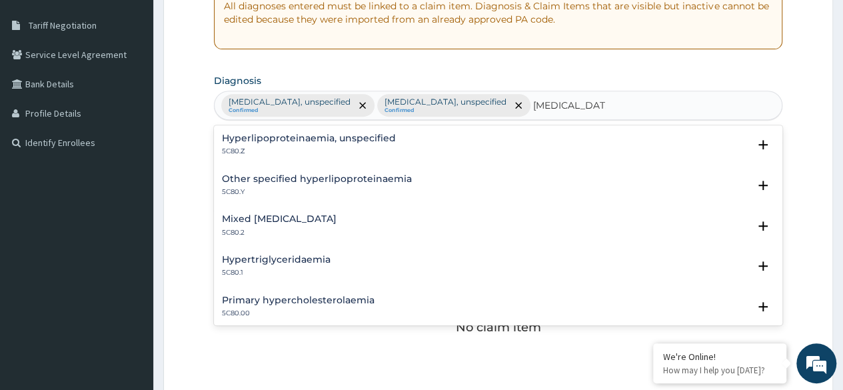
click at [336, 143] on h4 "Hyperlipoproteinaemia, unspecified" at bounding box center [309, 138] width 174 height 10
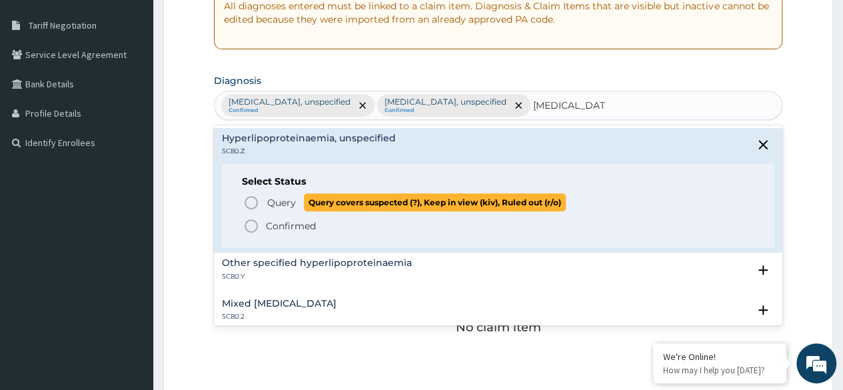
click at [287, 205] on span "Query" at bounding box center [281, 202] width 29 height 13
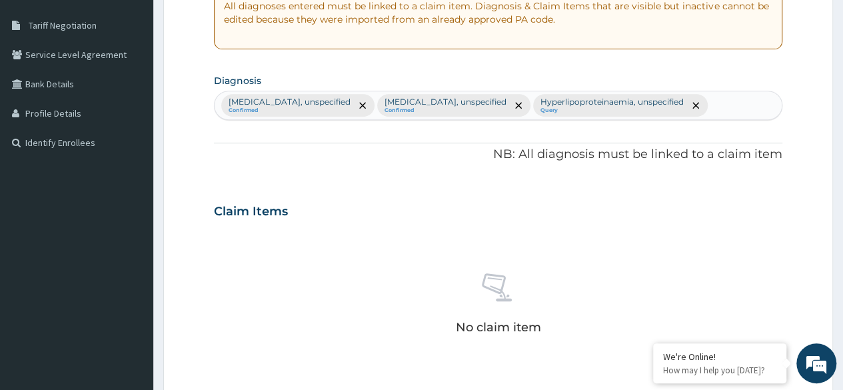
click at [567, 101] on div "Hyperlipoproteinaemia, unspecified Query" at bounding box center [611, 105] width 149 height 21
drag, startPoint x: 567, startPoint y: 101, endPoint x: 623, endPoint y: 102, distance: 56.0
click at [623, 102] on div "Hyperlipoproteinaemia, unspecified Query" at bounding box center [611, 105] width 149 height 21
click at [699, 104] on icon "remove selection option" at bounding box center [696, 105] width 7 height 7
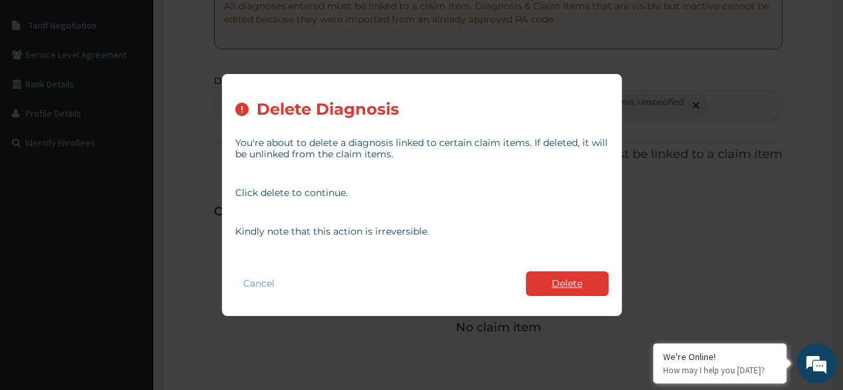
click at [560, 283] on button "Delete" at bounding box center [567, 283] width 83 height 25
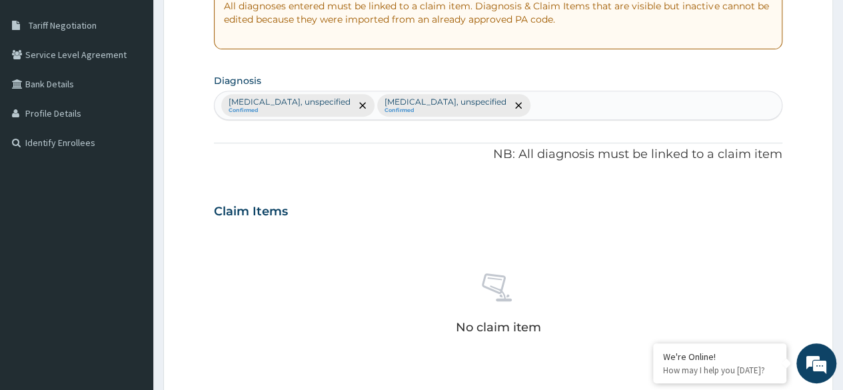
click at [573, 97] on div "[MEDICAL_DATA], unspecified Confirmed [MEDICAL_DATA], unspecified Confirmed" at bounding box center [498, 105] width 567 height 28
type input "[MEDICAL_DATA]"
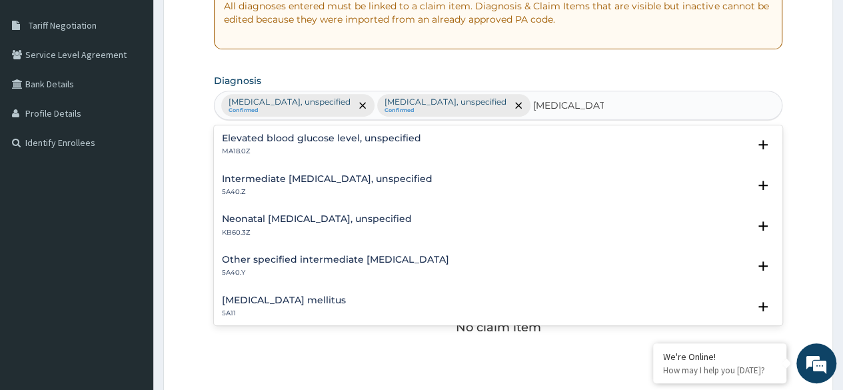
click at [378, 143] on div "Elevated blood glucose level, unspecified MA18.0Z" at bounding box center [321, 144] width 199 height 23
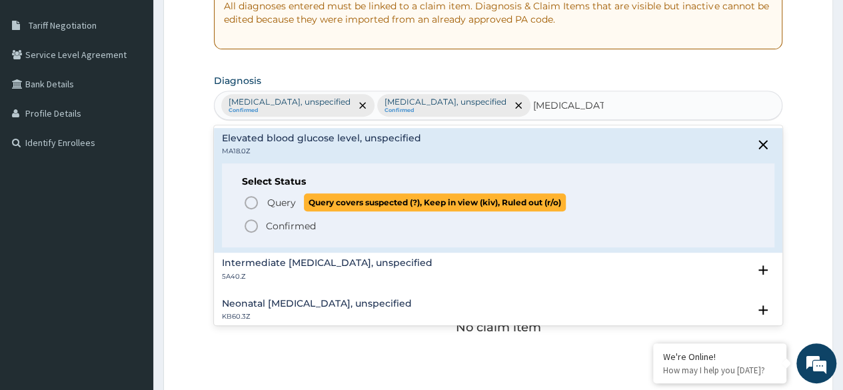
click at [284, 202] on span "Query" at bounding box center [281, 202] width 29 height 13
